Goal: Communication & Community: Share content

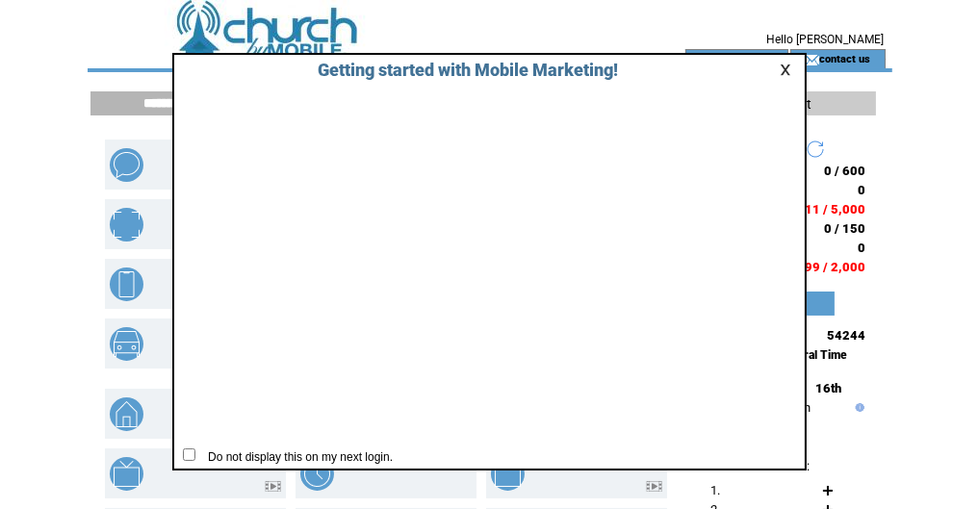
click at [788, 66] on link at bounding box center [788, 70] width 17 height 13
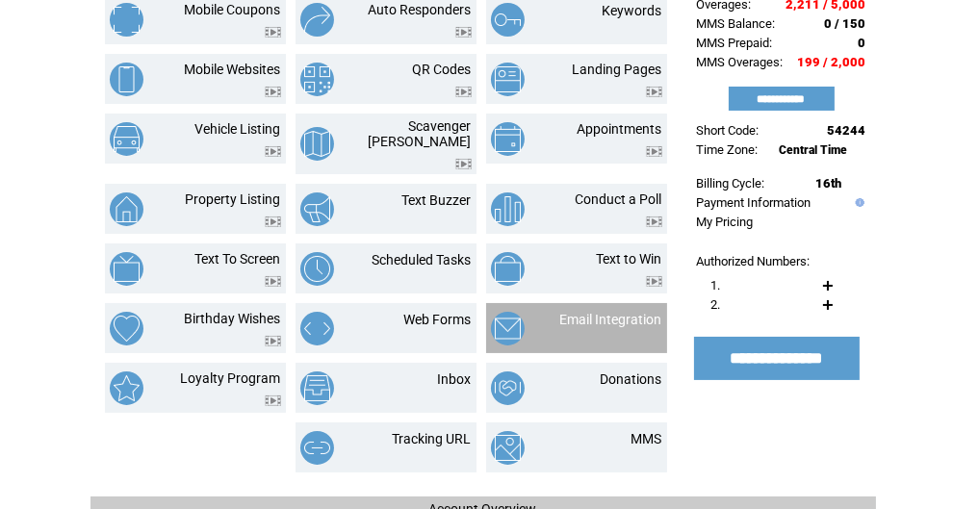
scroll to position [186, 0]
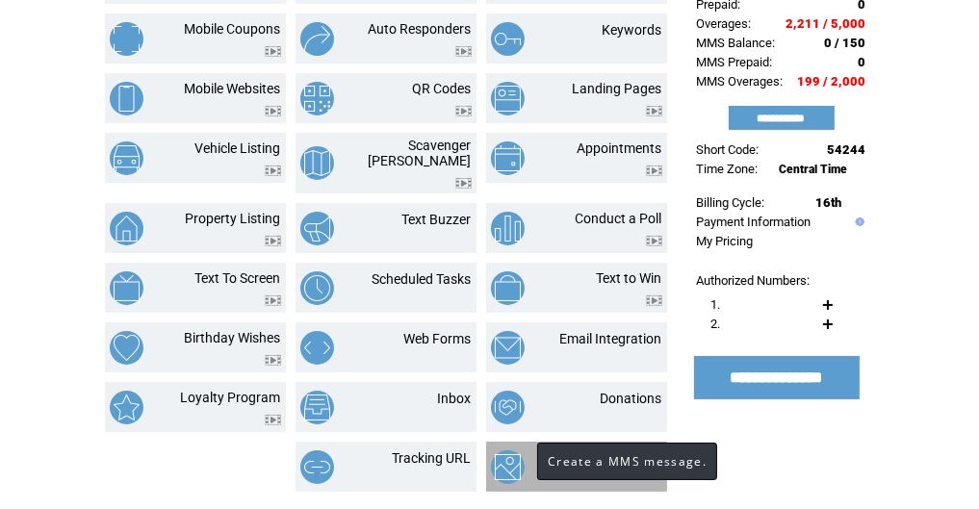
click at [518, 455] on img at bounding box center [508, 467] width 34 height 34
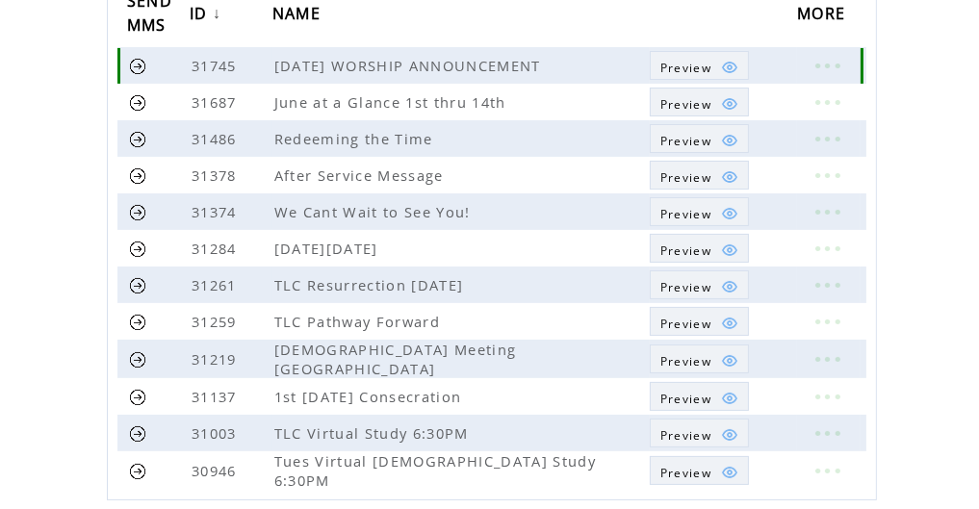
scroll to position [331, 0]
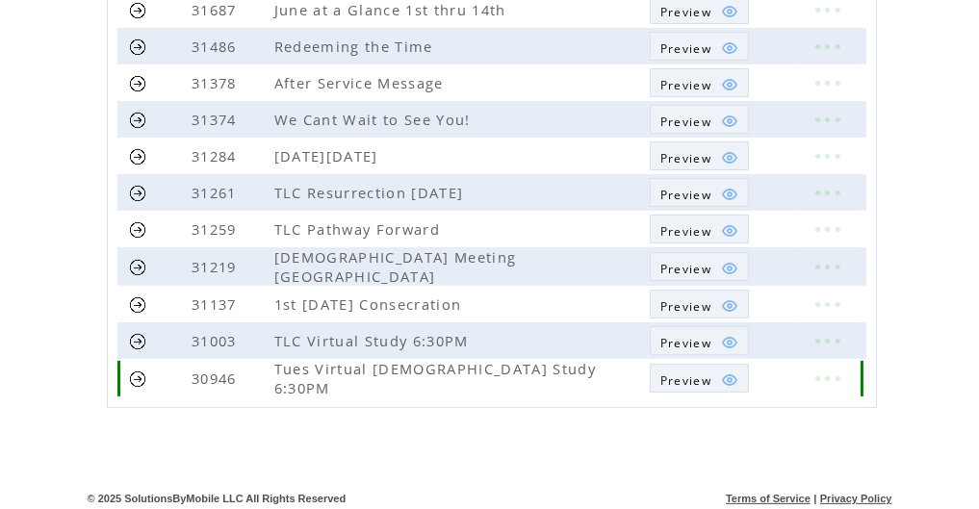
click at [691, 374] on span "Preview" at bounding box center [685, 380] width 51 height 16
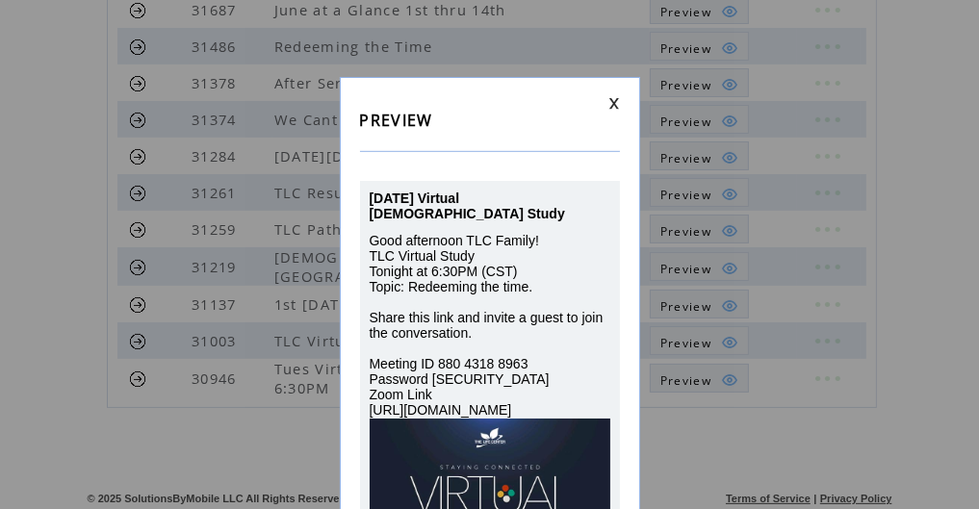
scroll to position [0, 0]
click at [613, 97] on link at bounding box center [614, 103] width 12 height 13
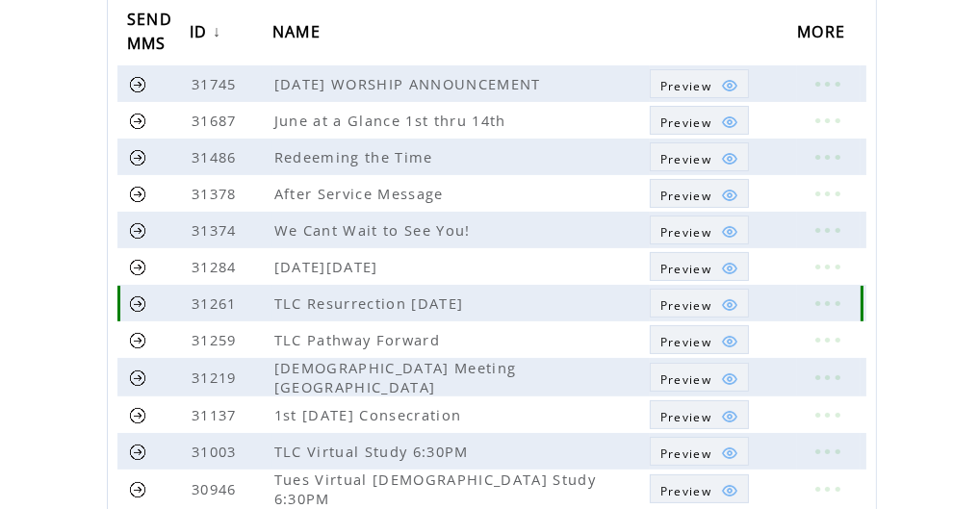
scroll to position [269, 0]
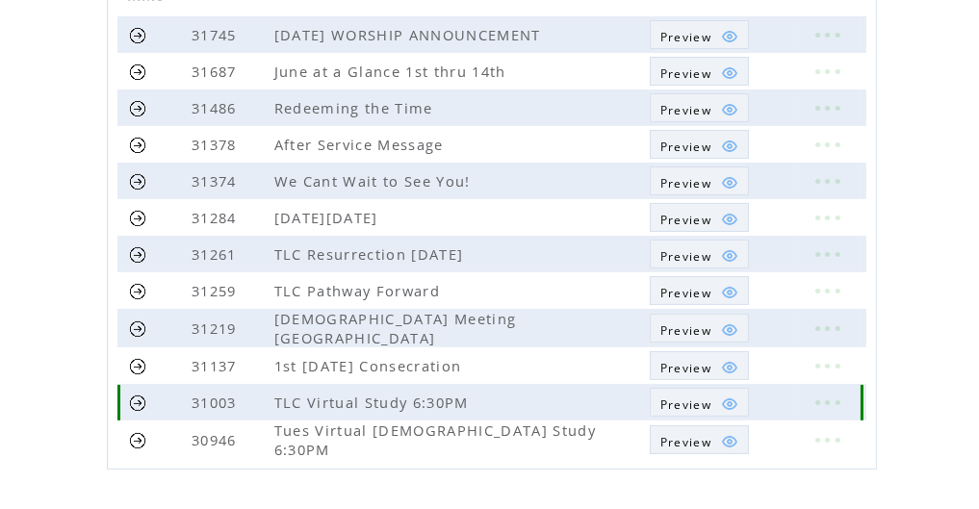
click at [683, 399] on span "Preview" at bounding box center [685, 405] width 51 height 16
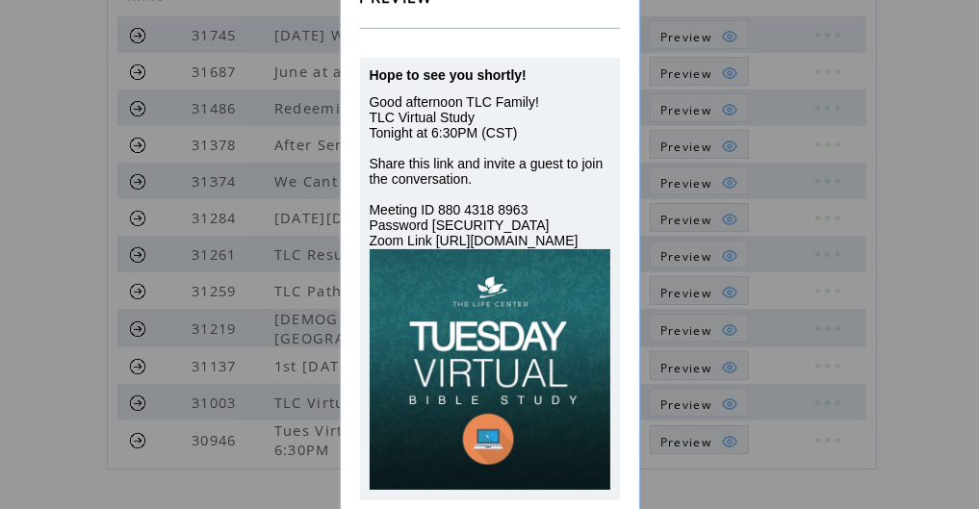
scroll to position [92, 0]
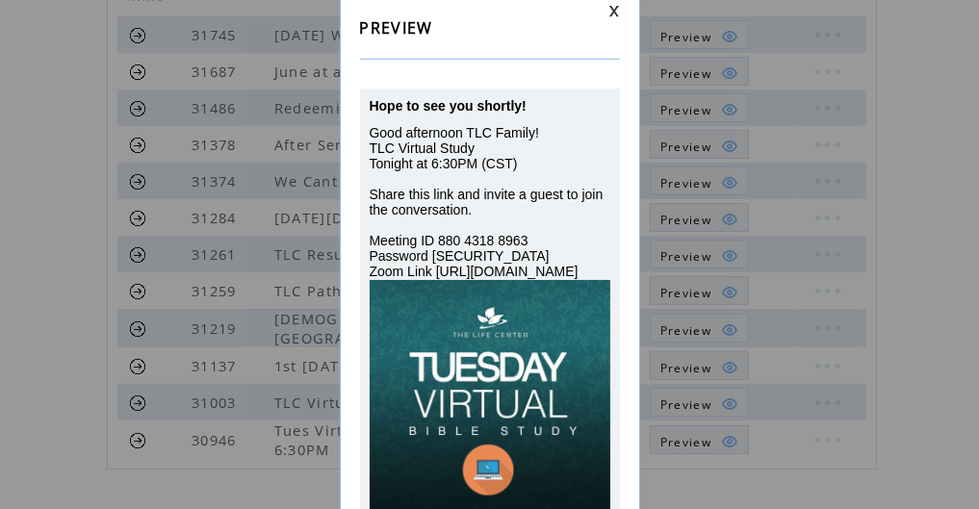
click at [137, 393] on div "PREVIEW Hope to see you shortly! Good afternoon TLC Family! TLC Virtual Study T…" at bounding box center [489, 254] width 979 height 509
click at [610, 7] on link at bounding box center [614, 11] width 12 height 13
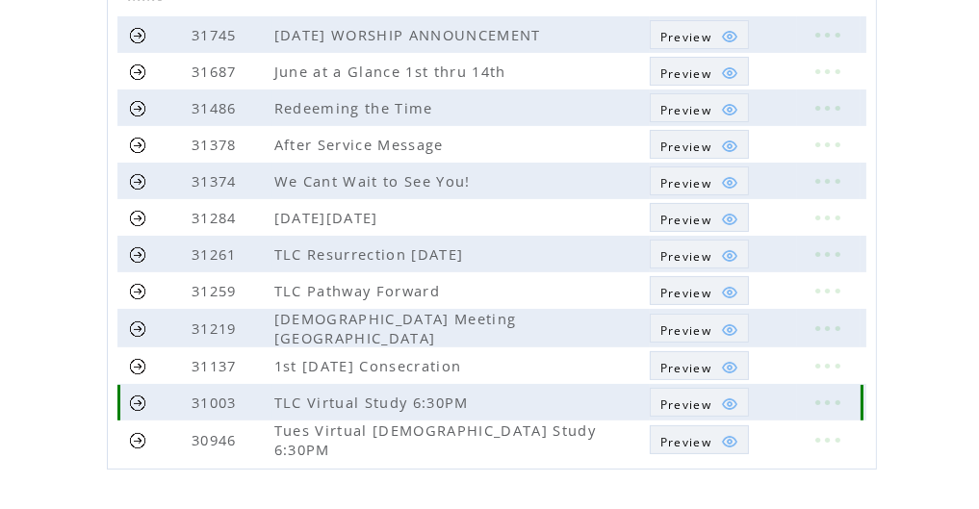
click at [133, 401] on link at bounding box center [138, 403] width 18 height 18
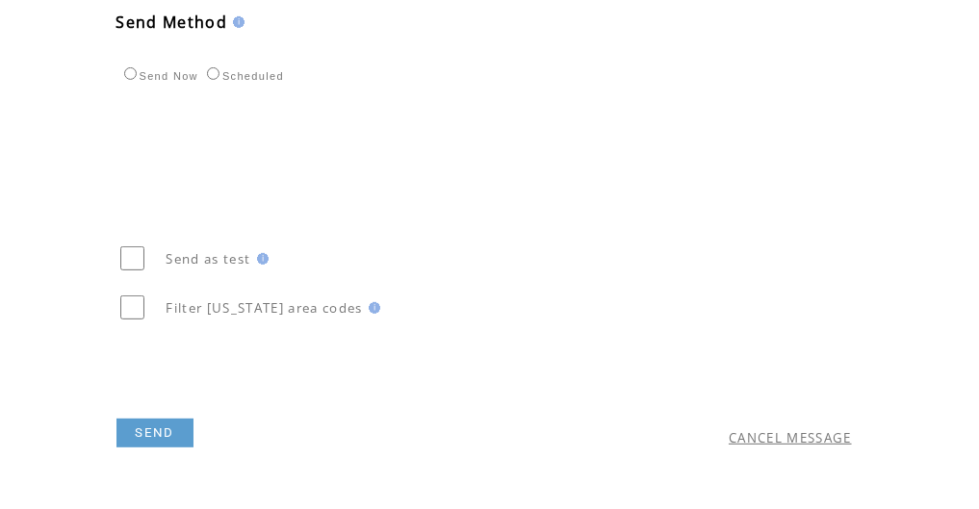
scroll to position [694, 0]
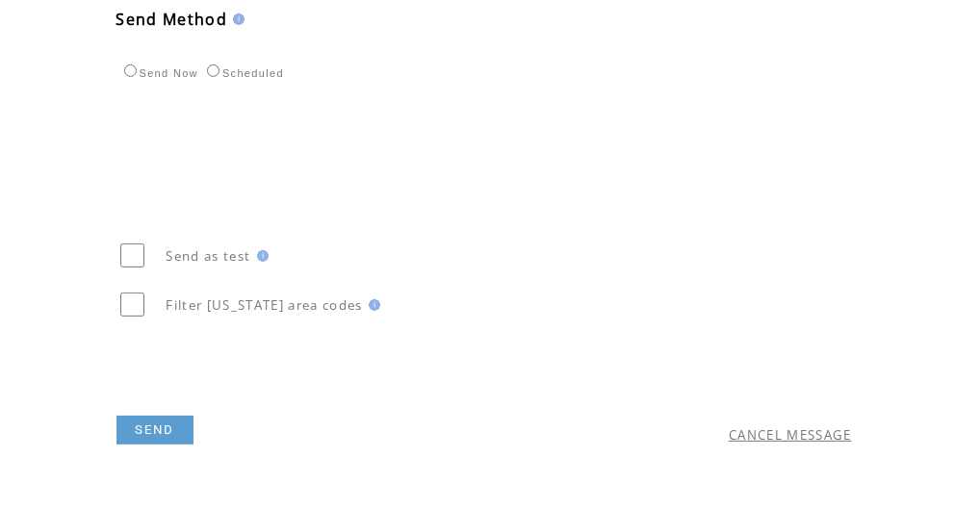
click at [171, 419] on link "SEND" at bounding box center [154, 430] width 77 height 29
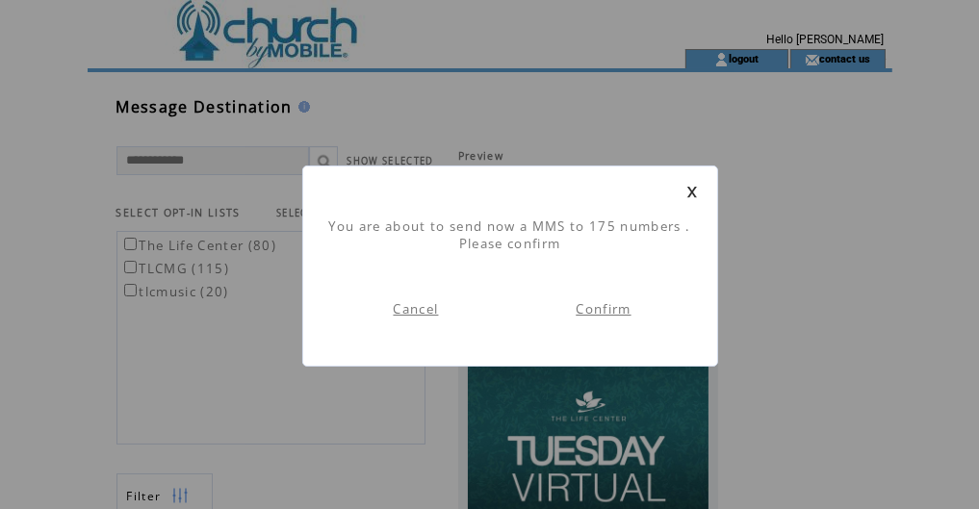
click at [607, 309] on link "Confirm" at bounding box center [603, 308] width 55 height 17
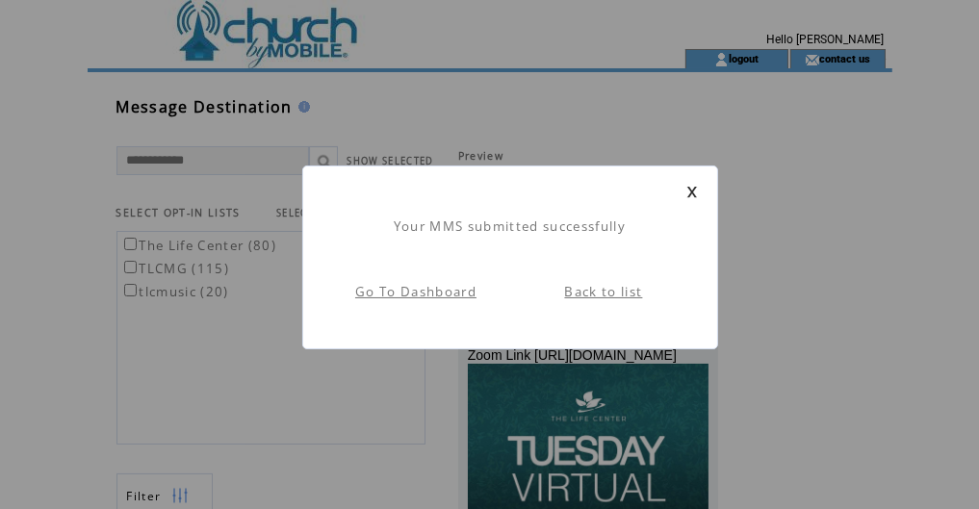
click at [447, 296] on link "Go To Dashboard" at bounding box center [415, 291] width 121 height 17
